Goal: Information Seeking & Learning: Learn about a topic

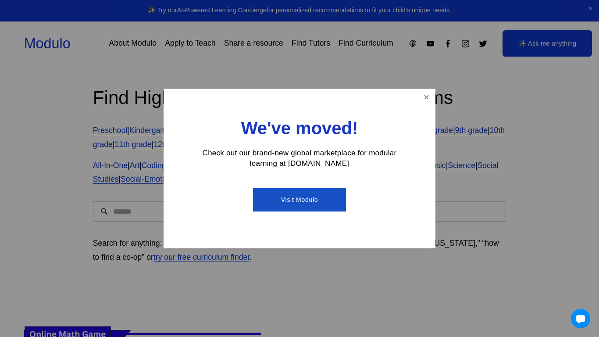
scroll to position [49, 0]
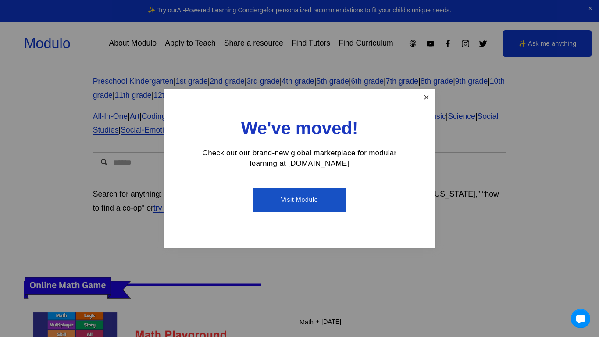
click at [432, 98] on link "Close" at bounding box center [426, 97] width 15 height 15
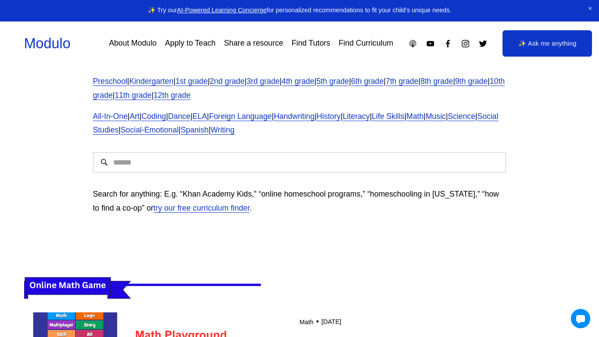
click at [419, 80] on link "7th grade" at bounding box center [402, 81] width 32 height 9
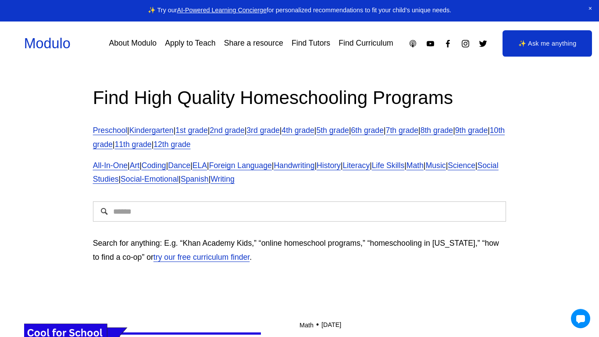
click at [222, 215] on input "Search" at bounding box center [300, 211] width 414 height 20
type input "**********"
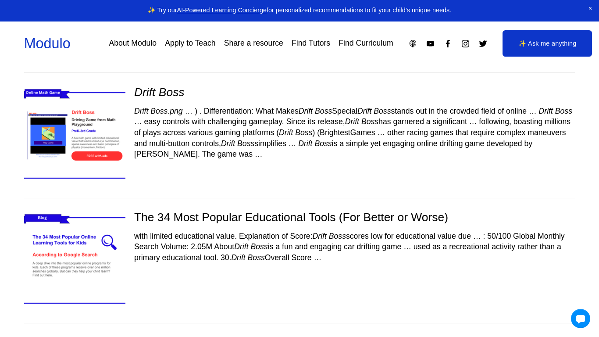
scroll to position [89, 0]
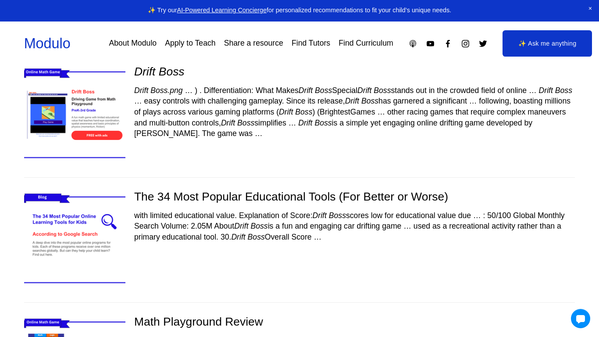
click at [89, 110] on img at bounding box center [74, 114] width 121 height 101
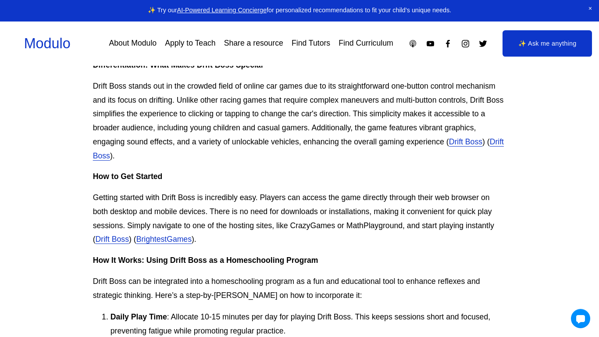
scroll to position [388, 0]
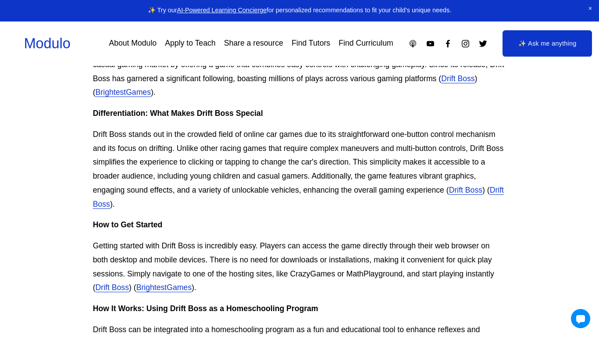
click at [120, 205] on link "Drift Boss" at bounding box center [298, 197] width 411 height 23
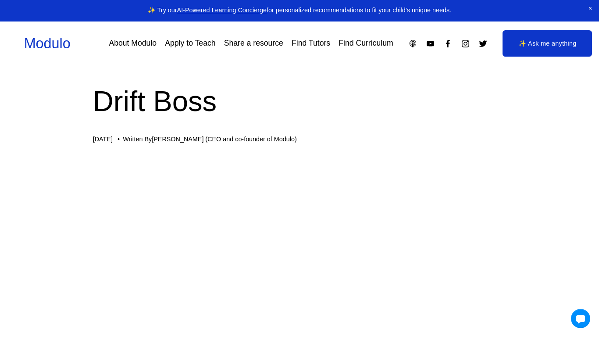
scroll to position [0, 0]
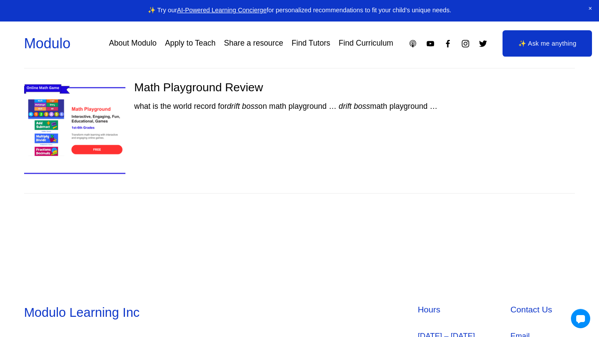
scroll to position [360, 0]
